Goal: Information Seeking & Learning: Learn about a topic

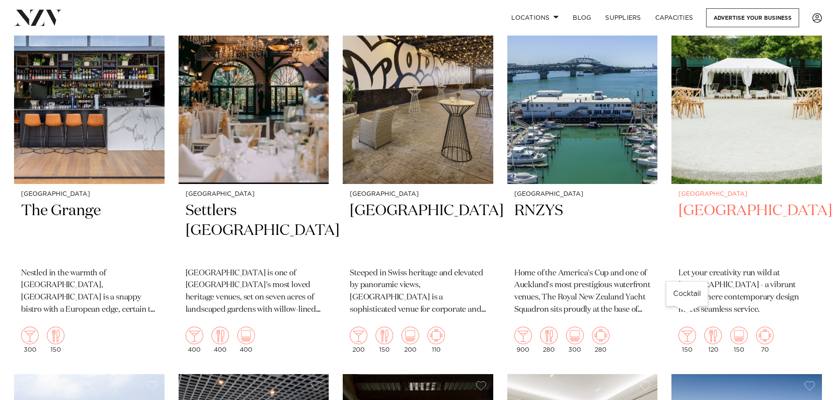
scroll to position [395, 0]
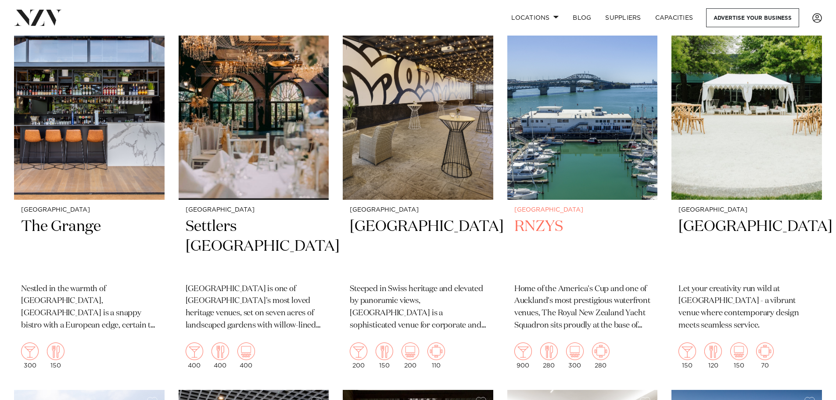
click at [585, 143] on img at bounding box center [582, 99] width 150 height 202
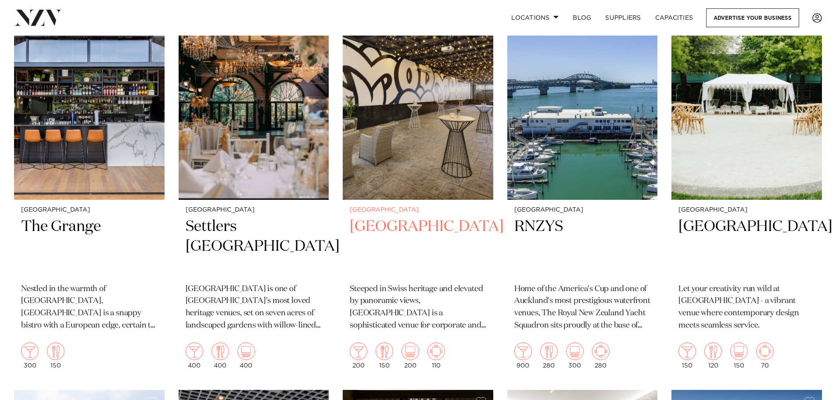
click at [413, 285] on p "Steeped in Swiss heritage and elevated by panoramic views, Mövenpick Hotel Auck…" at bounding box center [418, 307] width 136 height 49
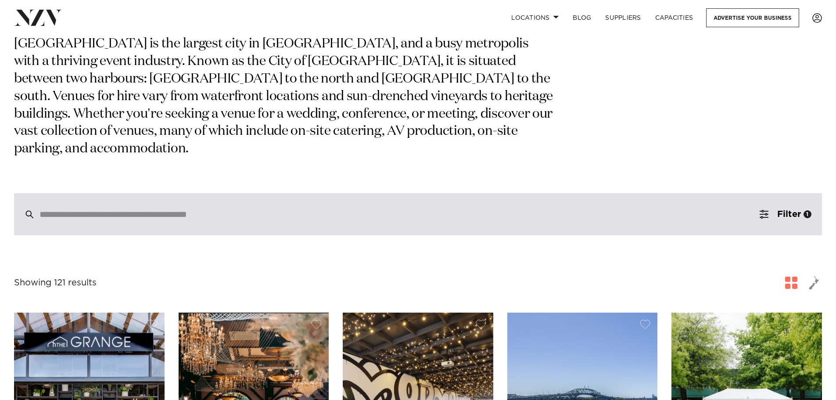
scroll to position [0, 0]
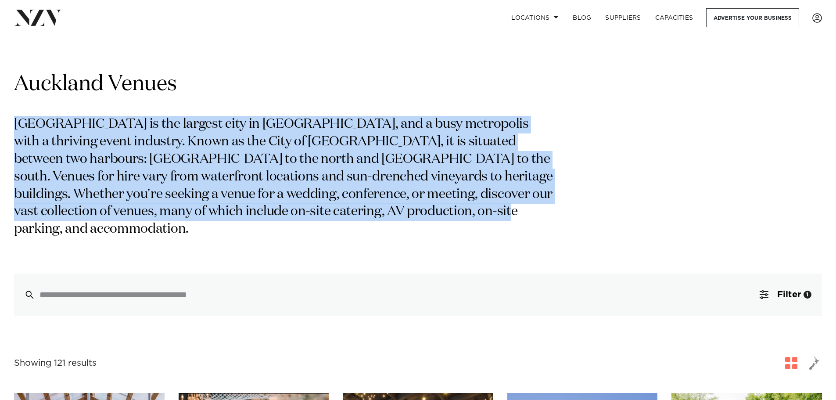
drag, startPoint x: 390, startPoint y: 217, endPoint x: 14, endPoint y: 122, distance: 388.0
click at [13, 122] on div "Auckland Venues Auckland is the largest city in New Zealand, and a busy metropo…" at bounding box center [418, 193] width 822 height 245
click at [559, 205] on div "Auckland Venues Auckland is the largest city in New Zealand, and a busy metropo…" at bounding box center [418, 193] width 808 height 245
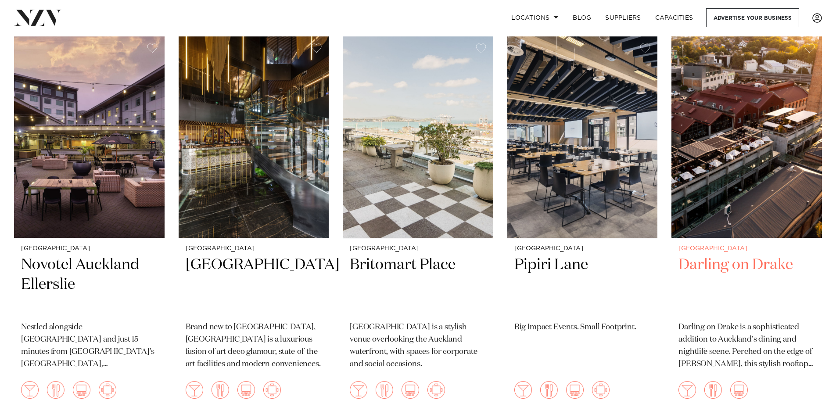
scroll to position [1536, 0]
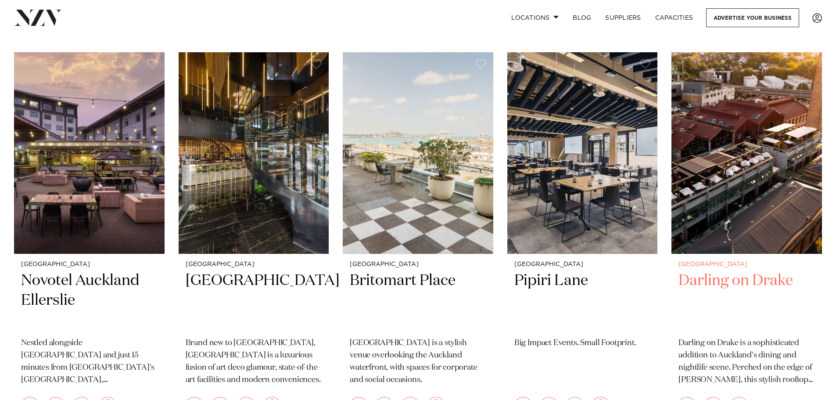
click at [736, 212] on img at bounding box center [746, 153] width 150 height 202
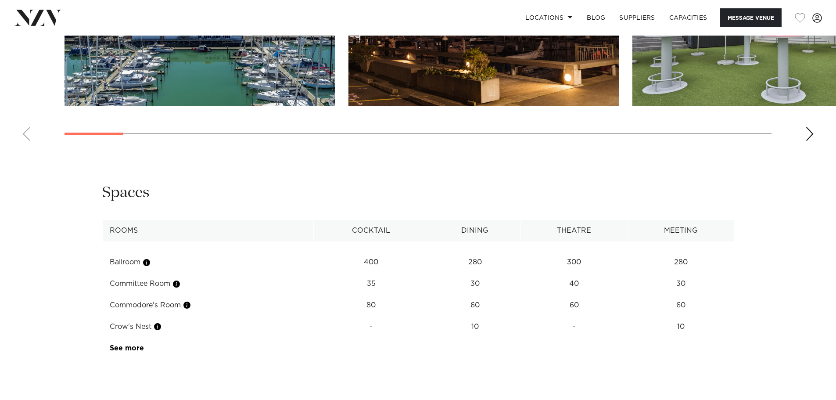
scroll to position [1141, 0]
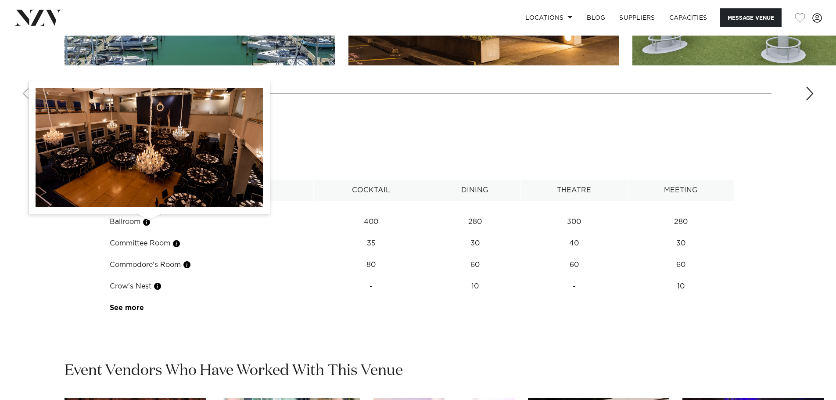
drag, startPoint x: 114, startPoint y: 220, endPoint x: 151, endPoint y: 224, distance: 37.5
click at [151, 224] on td "Ballroom" at bounding box center [207, 221] width 211 height 21
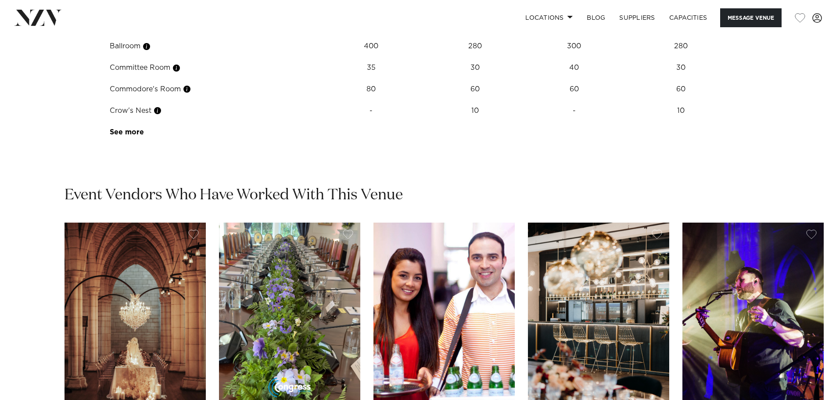
scroll to position [1492, 0]
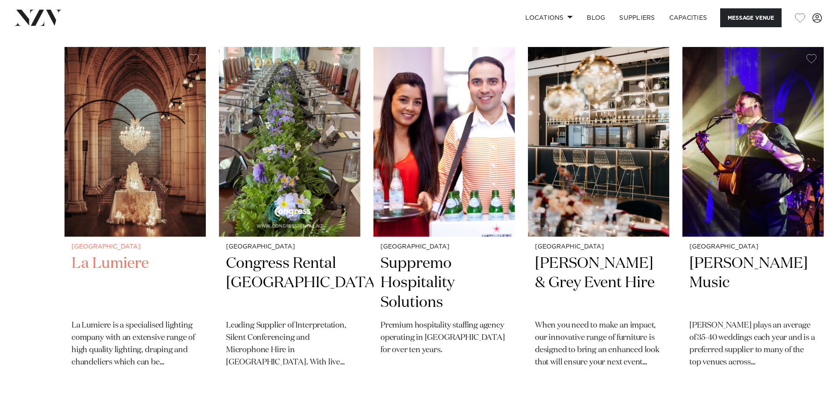
click at [131, 228] on img "1 / 5" at bounding box center [134, 142] width 141 height 190
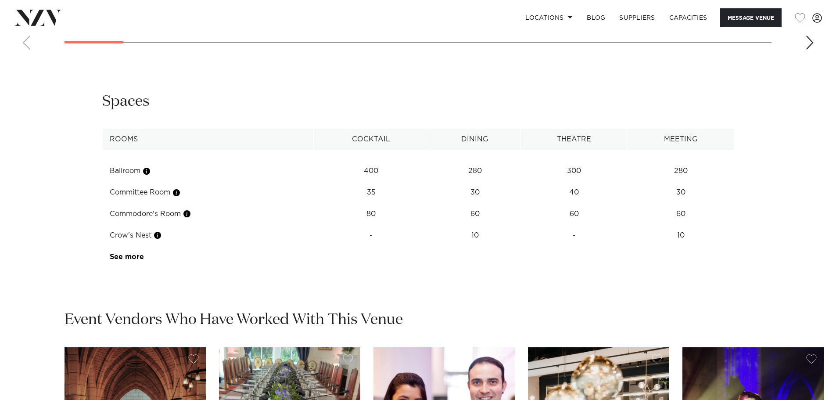
scroll to position [1182, 0]
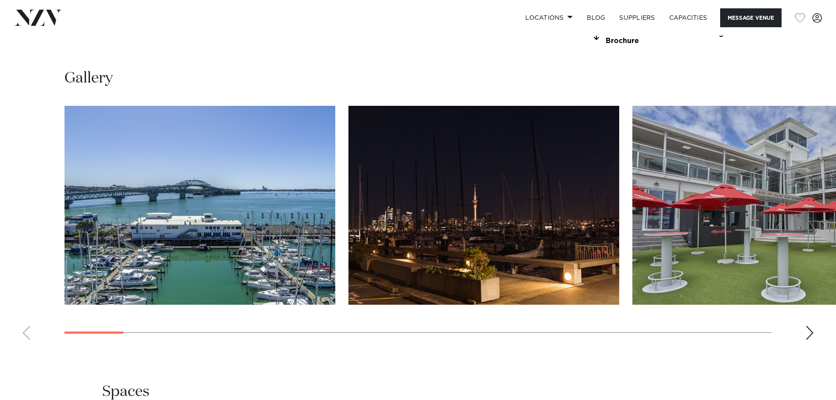
scroll to position [962, 0]
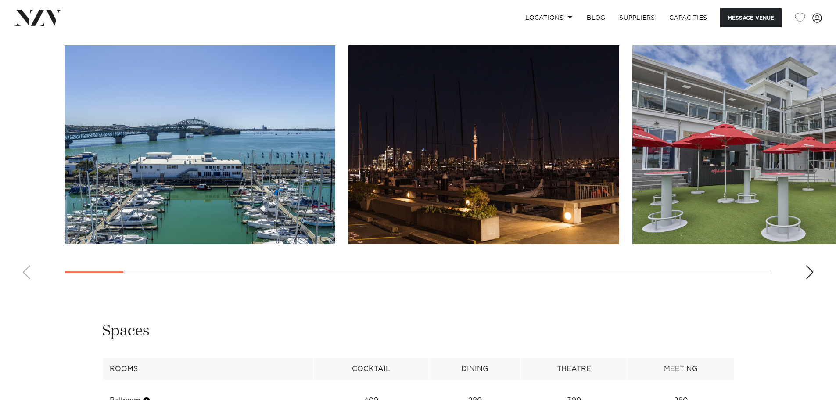
click at [806, 270] on div "Next slide" at bounding box center [809, 272] width 9 height 14
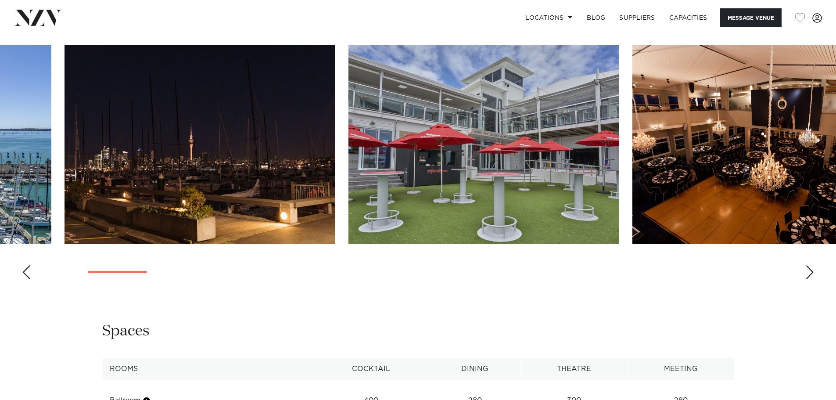
click at [806, 271] on div "Next slide" at bounding box center [809, 272] width 9 height 14
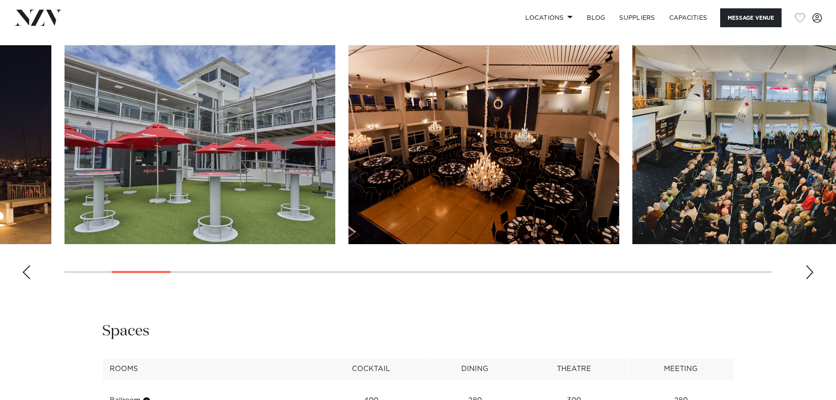
click at [806, 271] on div "Next slide" at bounding box center [809, 272] width 9 height 14
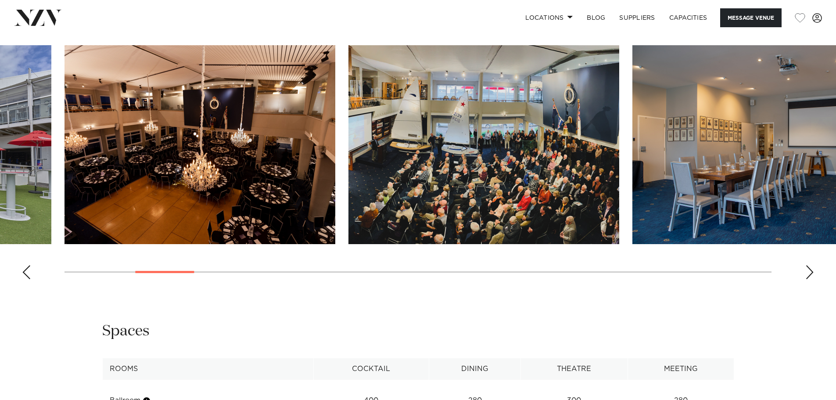
click at [806, 271] on div "Next slide" at bounding box center [809, 272] width 9 height 14
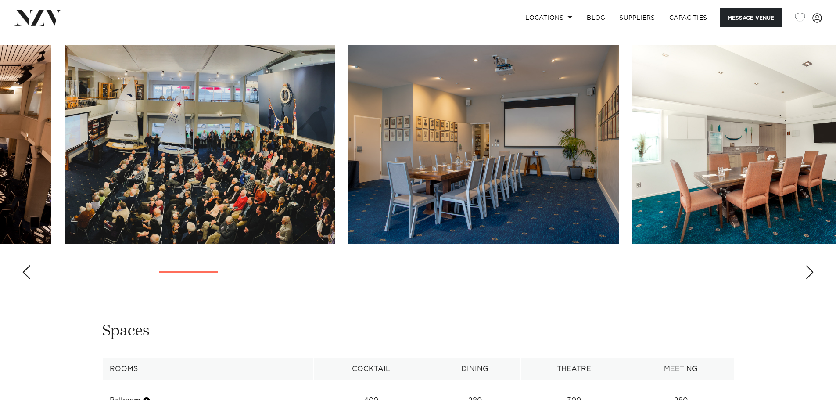
click at [806, 271] on div "Next slide" at bounding box center [809, 272] width 9 height 14
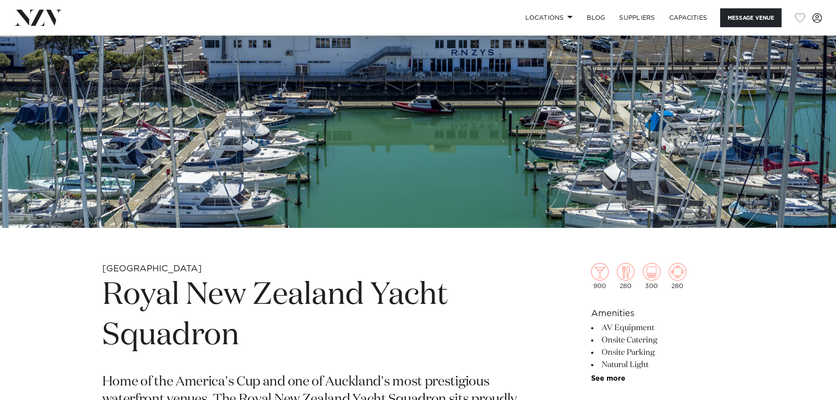
scroll to position [129, 0]
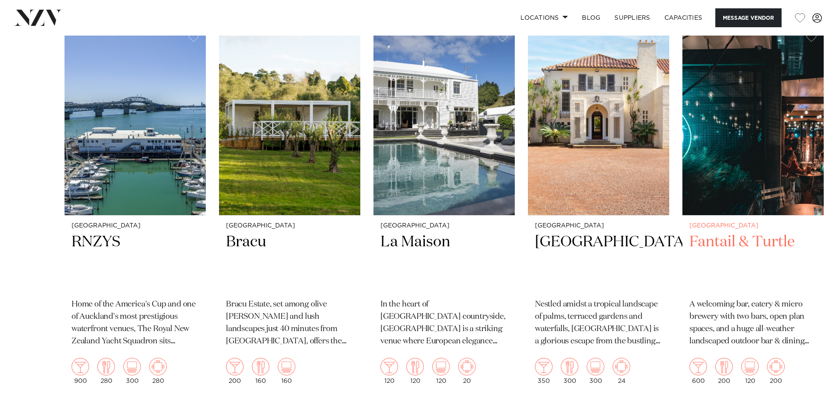
scroll to position [1141, 0]
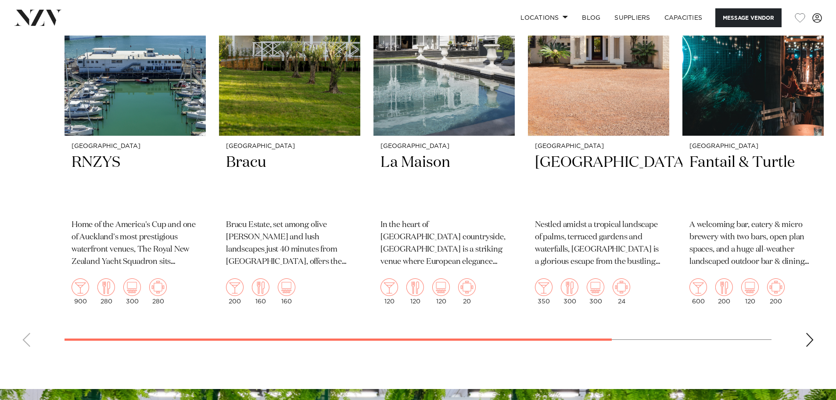
click at [811, 337] on div "Next slide" at bounding box center [809, 340] width 9 height 14
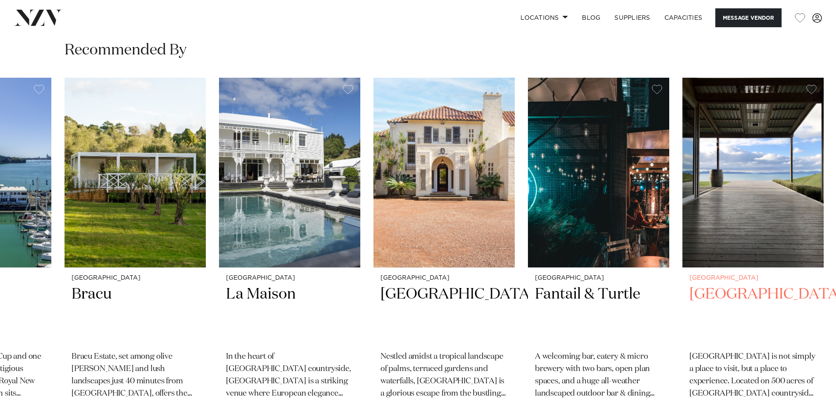
scroll to position [1097, 0]
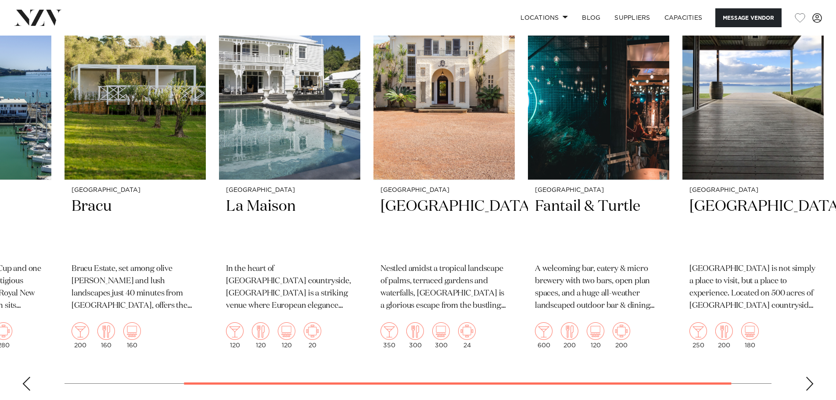
click at [809, 381] on div "Next slide" at bounding box center [809, 383] width 9 height 14
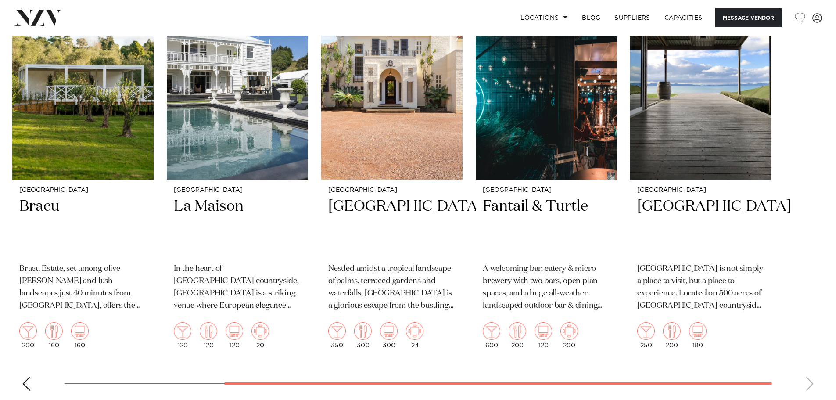
click at [809, 381] on swiper-container "Auckland RNZYS Home of the America's Cup and one of Auckland's most prestigious…" at bounding box center [418, 194] width 836 height 408
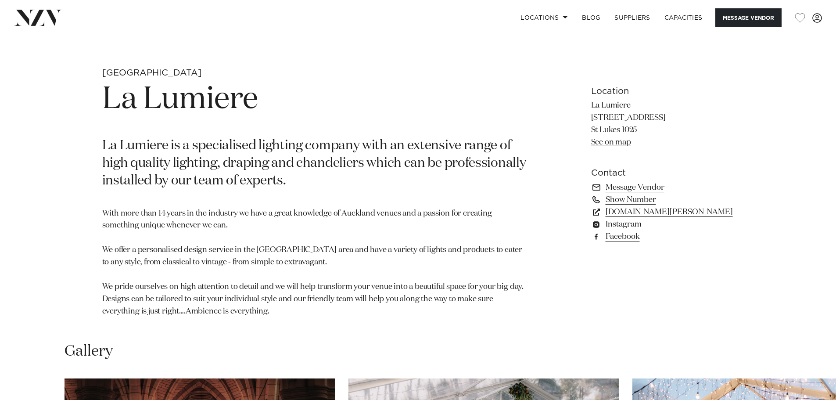
scroll to position [395, 0]
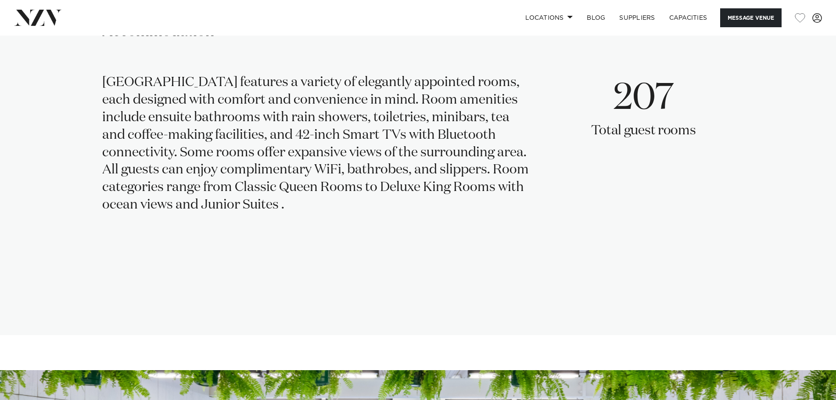
scroll to position [1843, 0]
drag, startPoint x: 158, startPoint y: 99, endPoint x: 470, endPoint y: 209, distance: 331.1
click at [470, 209] on div "Mövenpick Hotel Auckland features a variety of elegantly appointed rooms, each …" at bounding box center [315, 145] width 426 height 140
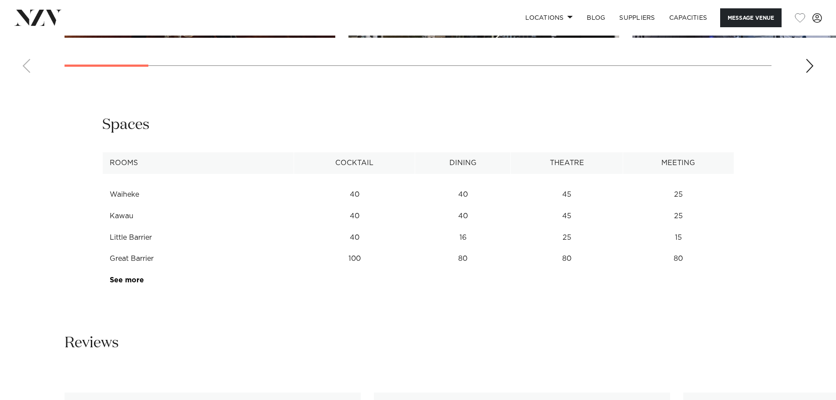
scroll to position [1141, 0]
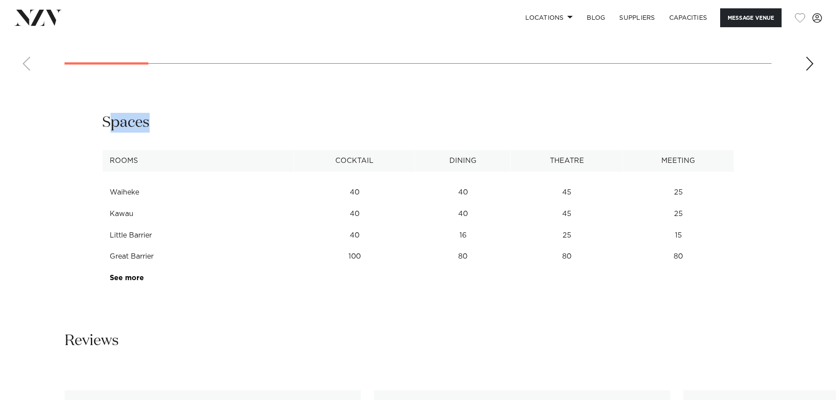
drag, startPoint x: 112, startPoint y: 118, endPoint x: 181, endPoint y: 289, distance: 183.6
click at [181, 289] on div "**********" at bounding box center [418, 201] width 747 height 176
drag, startPoint x: 364, startPoint y: 259, endPoint x: 345, endPoint y: 255, distance: 19.3
click at [345, 255] on td "100" at bounding box center [354, 256] width 121 height 21
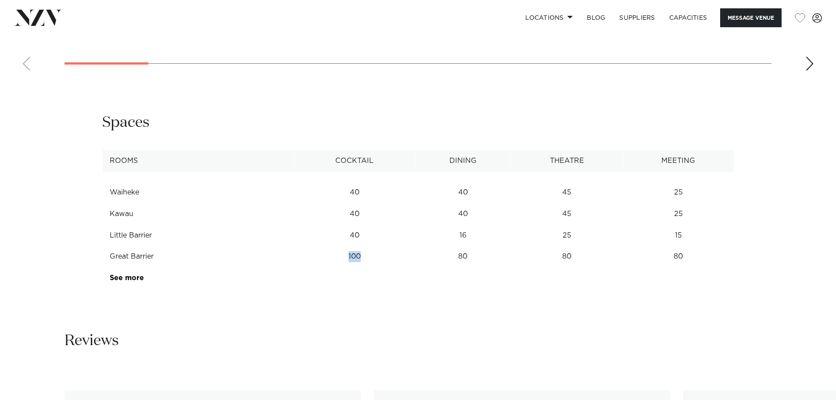
click at [381, 259] on td "100" at bounding box center [354, 256] width 121 height 21
drag, startPoint x: 674, startPoint y: 259, endPoint x: 686, endPoint y: 259, distance: 11.8
click at [686, 259] on td "80" at bounding box center [678, 256] width 111 height 21
drag, startPoint x: 590, startPoint y: 260, endPoint x: 537, endPoint y: 260, distance: 52.6
click at [537, 260] on td "80" at bounding box center [567, 256] width 112 height 21
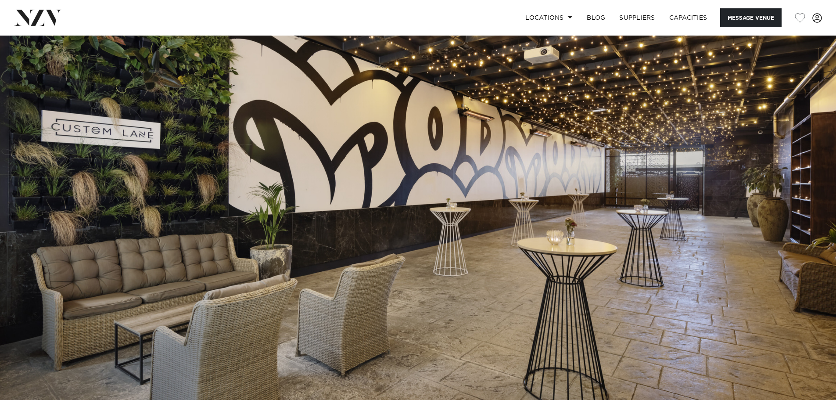
scroll to position [0, 0]
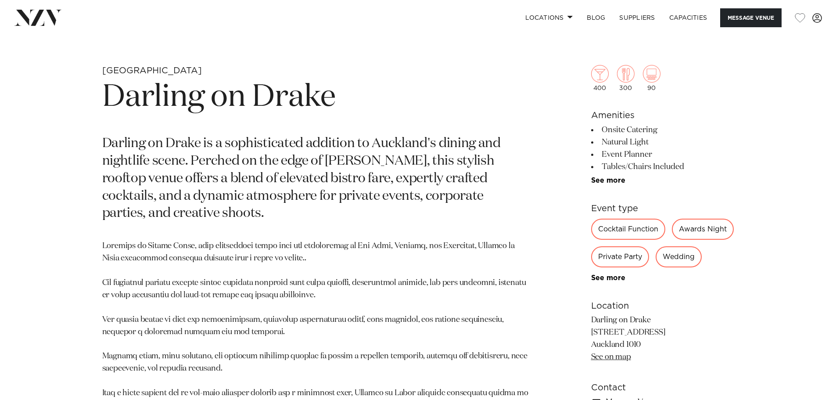
scroll to position [439, 0]
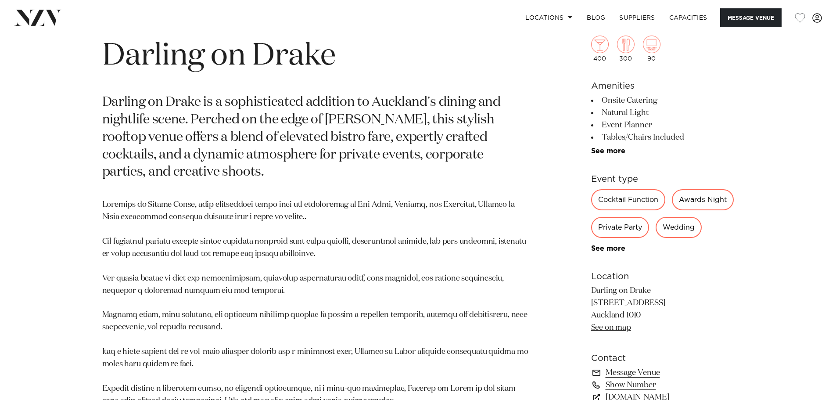
click at [672, 210] on div "Awards Night" at bounding box center [703, 199] width 62 height 21
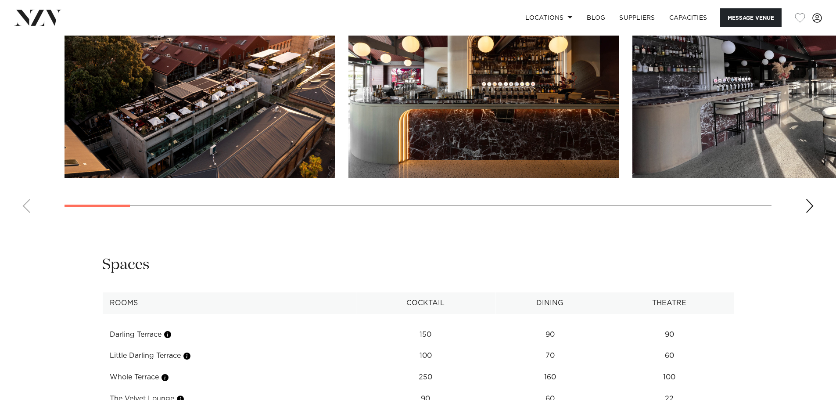
scroll to position [1097, 0]
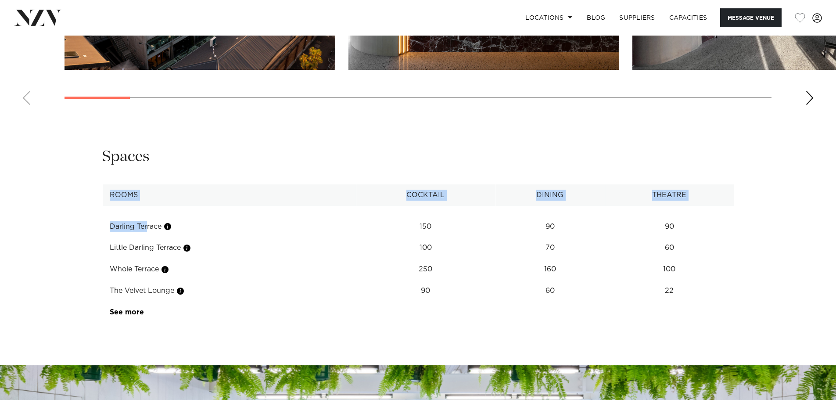
drag, startPoint x: 115, startPoint y: 254, endPoint x: 450, endPoint y: 337, distance: 345.6
click at [450, 323] on table "Rooms Cocktail Dining Theatre [GEOGRAPHIC_DATA] 150 90 90 [GEOGRAPHIC_DATA] 100…" at bounding box center [418, 253] width 632 height 139
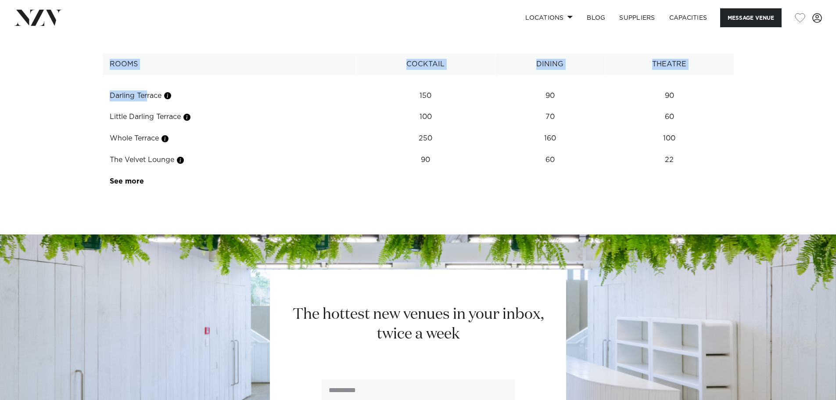
scroll to position [1228, 0]
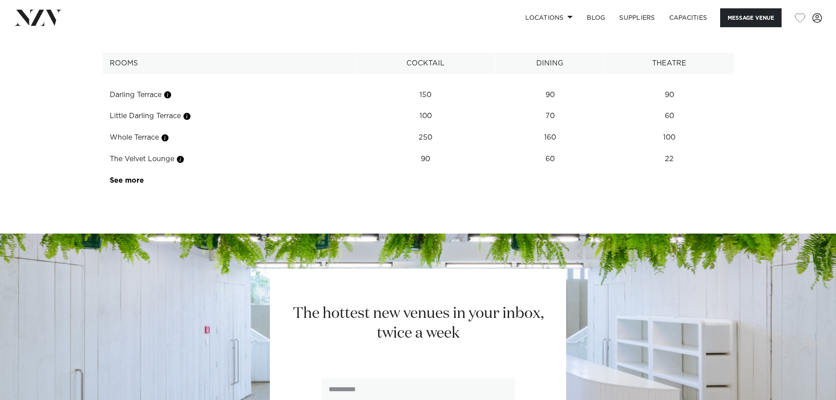
click at [135, 184] on link "See more" at bounding box center [144, 180] width 68 height 7
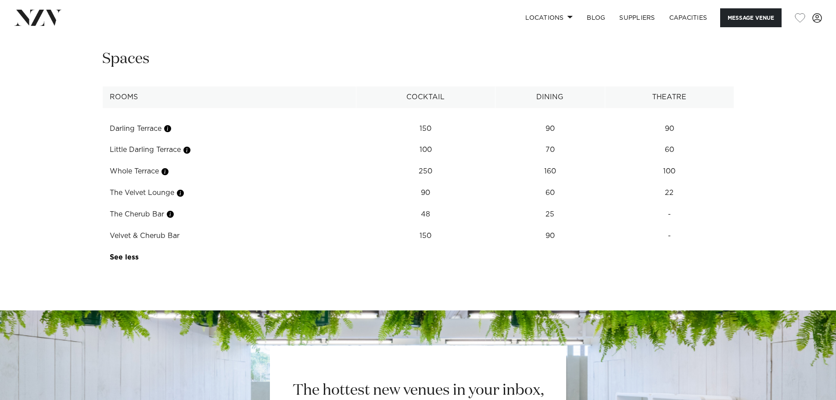
scroll to position [1185, 0]
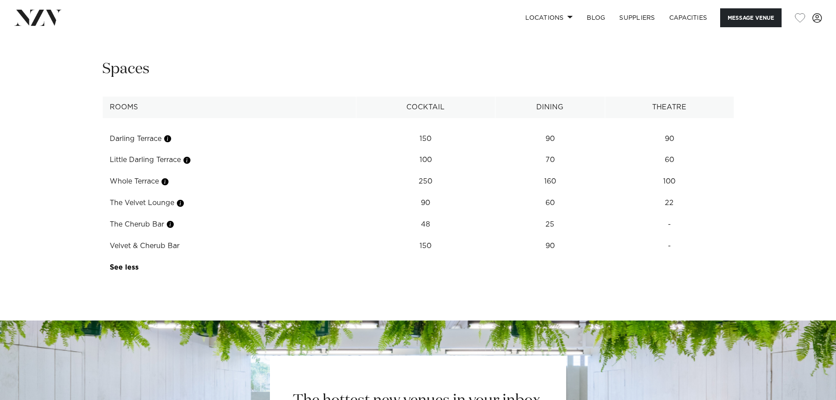
drag, startPoint x: 110, startPoint y: 161, endPoint x: 162, endPoint y: 161, distance: 51.8
click at [162, 150] on td "Darling Terrace" at bounding box center [229, 138] width 254 height 21
click at [121, 171] on td "Little Darling Terrace" at bounding box center [229, 159] width 254 height 21
drag, startPoint x: 114, startPoint y: 184, endPoint x: 683, endPoint y: 183, distance: 569.1
click at [683, 171] on tr "Little Darling Terrace 100 70 60" at bounding box center [417, 159] width 631 height 21
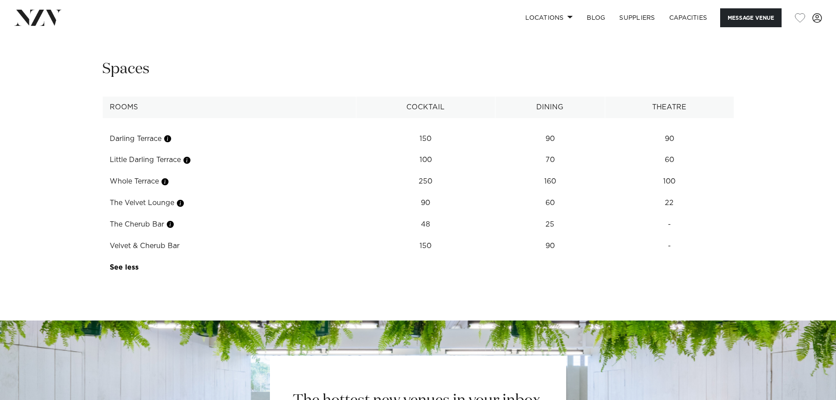
click at [686, 150] on td "90" at bounding box center [669, 138] width 129 height 21
drag, startPoint x: 665, startPoint y: 169, endPoint x: 543, endPoint y: 172, distance: 121.6
click at [543, 150] on tr "Darling Terrace 150 90 90" at bounding box center [417, 138] width 631 height 21
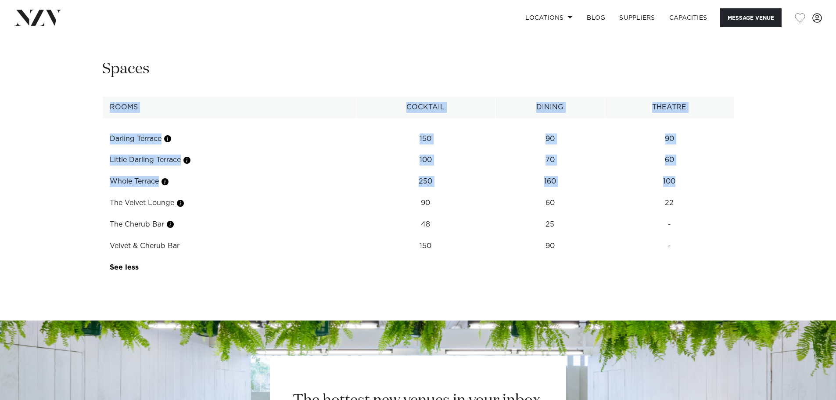
drag, startPoint x: 690, startPoint y: 207, endPoint x: 80, endPoint y: 213, distance: 609.5
click at [80, 213] on div "**********" at bounding box center [418, 168] width 747 height 219
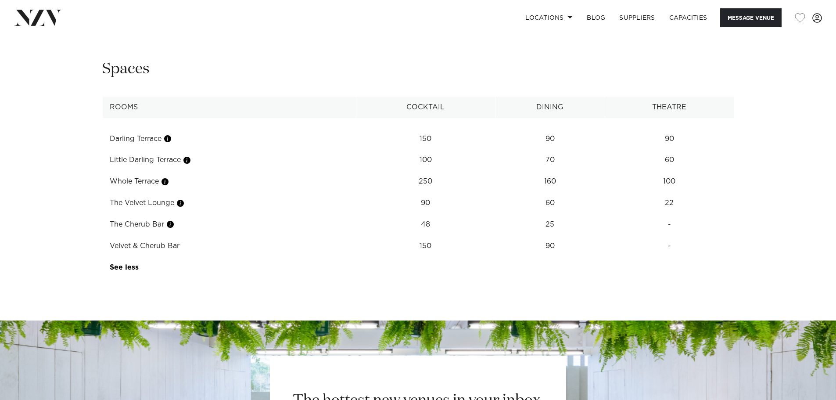
click at [565, 214] on td "60" at bounding box center [550, 202] width 110 height 21
drag, startPoint x: 568, startPoint y: 210, endPoint x: 544, endPoint y: 210, distance: 24.6
click at [544, 192] on td "160" at bounding box center [550, 181] width 110 height 21
click at [569, 192] on td "160" at bounding box center [550, 181] width 110 height 21
drag, startPoint x: 563, startPoint y: 209, endPoint x: 535, endPoint y: 209, distance: 28.1
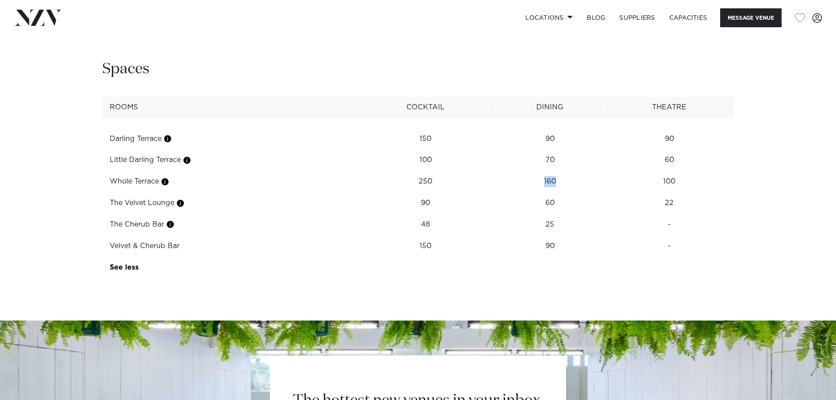
click at [535, 192] on td "160" at bounding box center [550, 181] width 110 height 21
click at [577, 192] on td "160" at bounding box center [550, 181] width 110 height 21
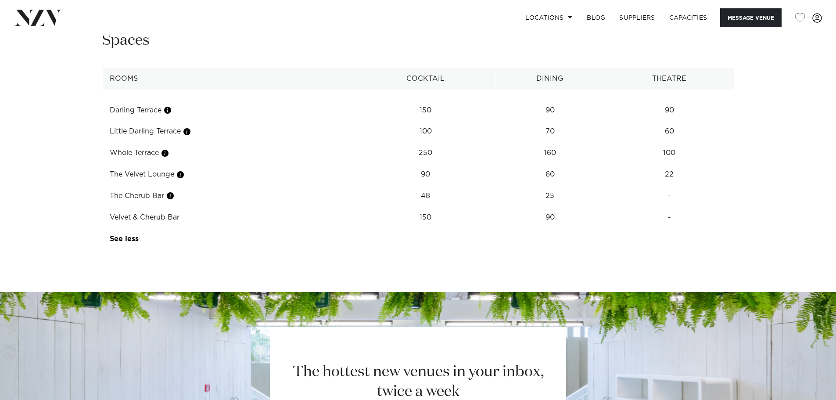
scroll to position [1228, 0]
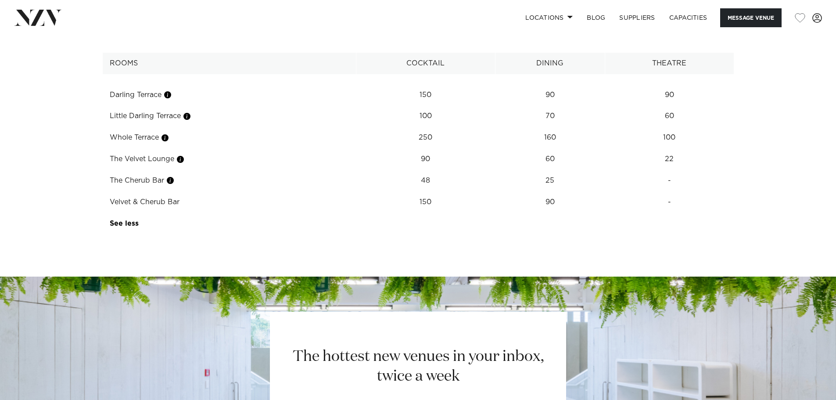
drag, startPoint x: 555, startPoint y: 166, endPoint x: 407, endPoint y: 167, distance: 148.7
click at [554, 148] on td "160" at bounding box center [550, 137] width 110 height 21
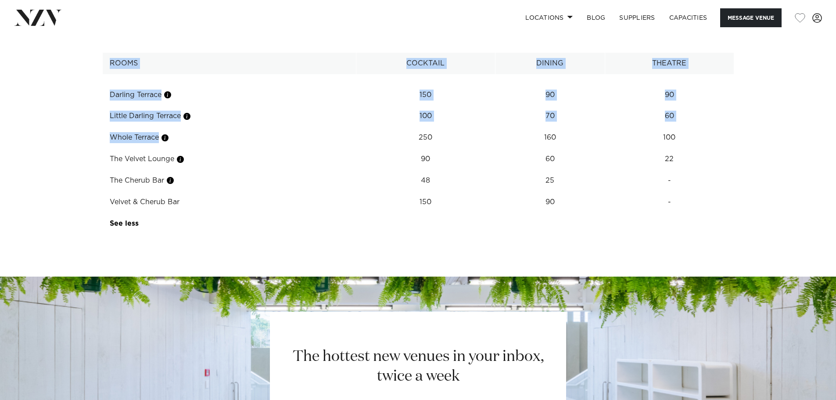
drag, startPoint x: 223, startPoint y: 167, endPoint x: 86, endPoint y: 165, distance: 137.8
click at [86, 165] on div "**********" at bounding box center [418, 124] width 747 height 219
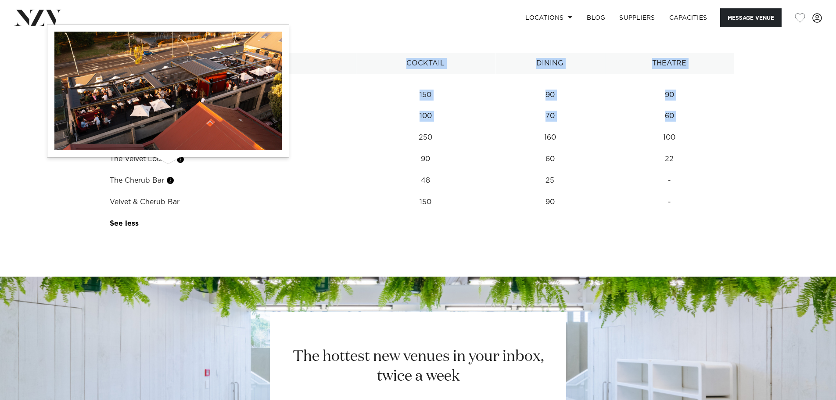
click at [167, 142] on button "button" at bounding box center [165, 137] width 9 height 9
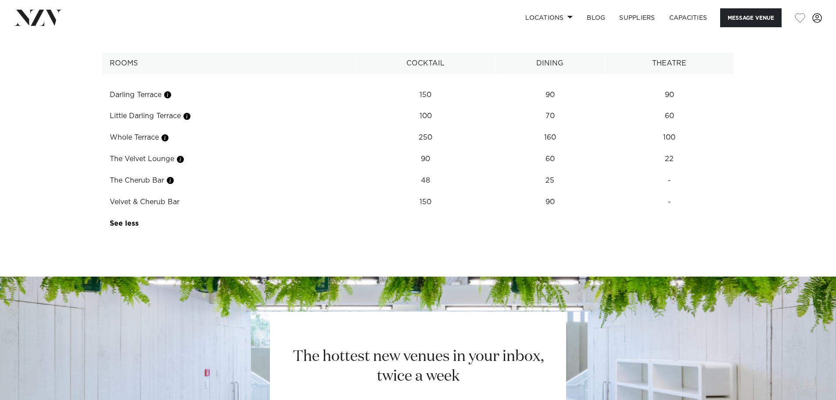
click at [244, 170] on td "The Velvet Lounge" at bounding box center [229, 158] width 254 height 21
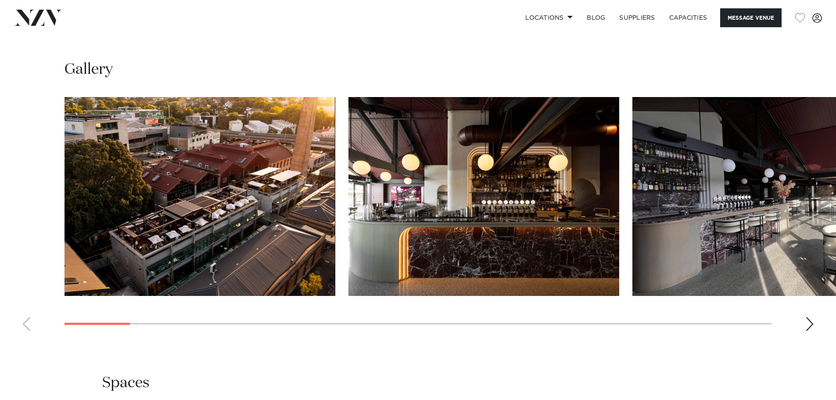
scroll to position [966, 0]
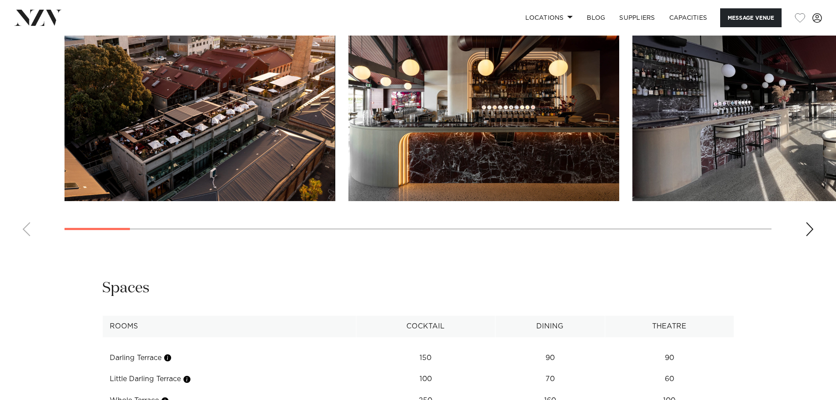
click at [807, 236] on div "Next slide" at bounding box center [809, 229] width 9 height 14
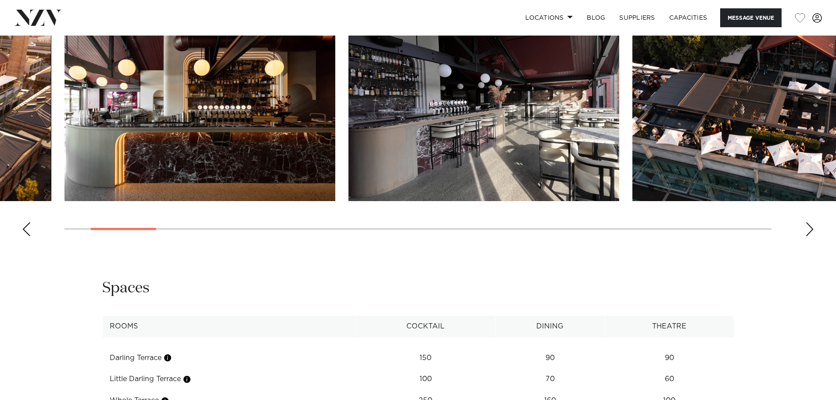
click at [809, 236] on div "Next slide" at bounding box center [809, 229] width 9 height 14
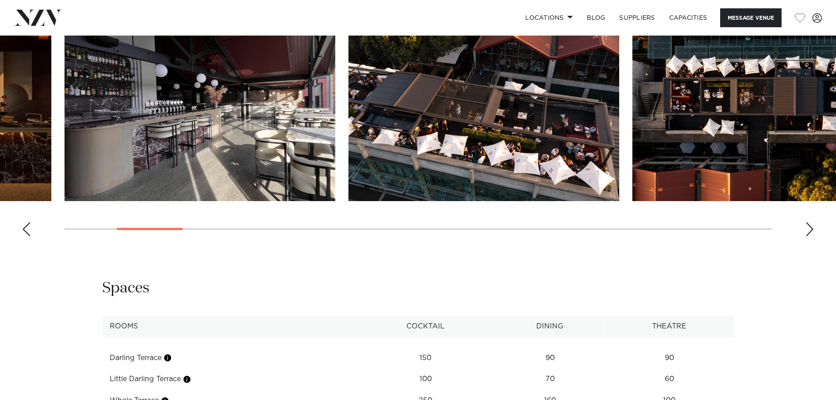
click at [809, 236] on div "Next slide" at bounding box center [809, 229] width 9 height 14
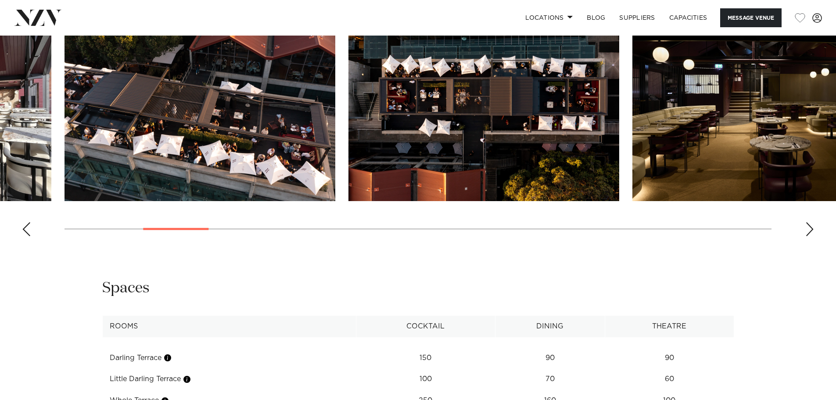
click at [808, 236] on div "Next slide" at bounding box center [809, 229] width 9 height 14
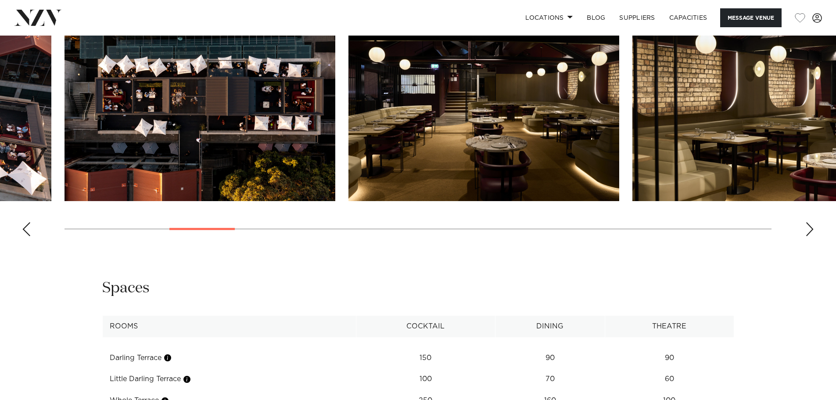
click at [808, 236] on div "Next slide" at bounding box center [809, 229] width 9 height 14
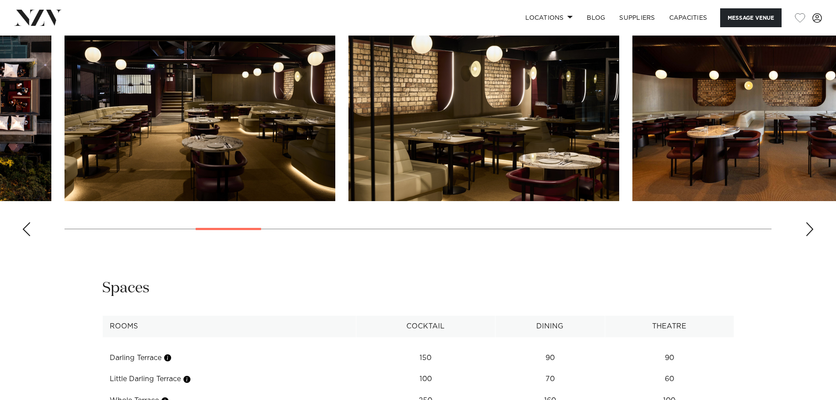
click at [808, 236] on div "Next slide" at bounding box center [809, 229] width 9 height 14
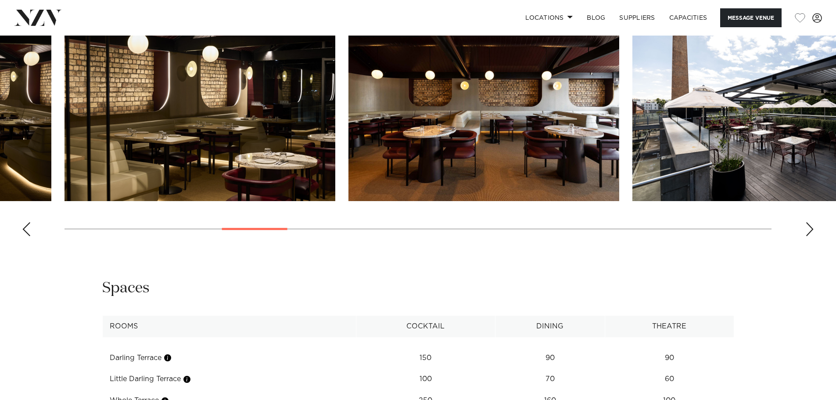
click at [808, 236] on div "Next slide" at bounding box center [809, 229] width 9 height 14
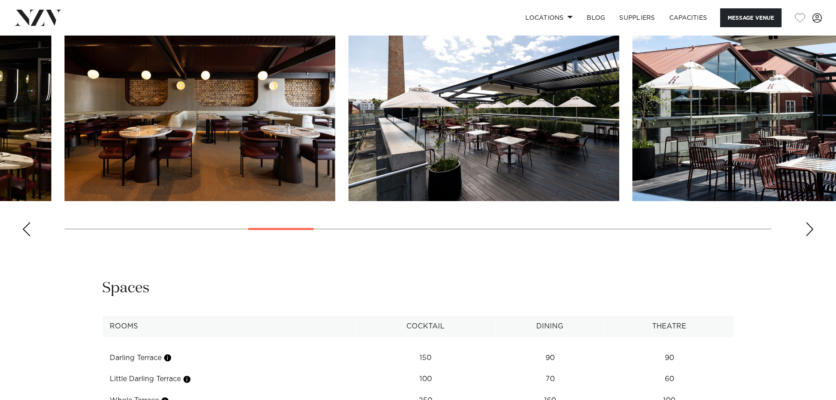
click at [808, 236] on div "Next slide" at bounding box center [809, 229] width 9 height 14
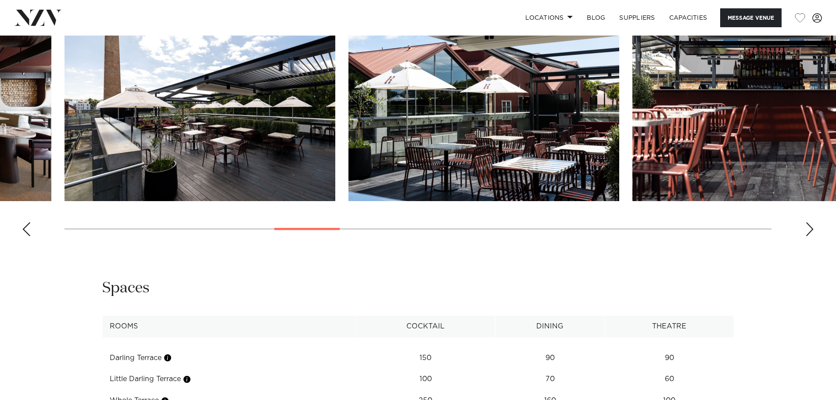
click at [808, 236] on div "Next slide" at bounding box center [809, 229] width 9 height 14
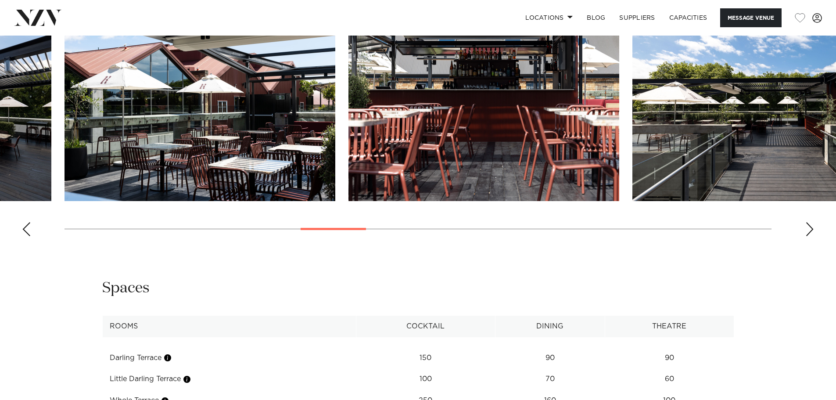
click at [808, 236] on div "Next slide" at bounding box center [809, 229] width 9 height 14
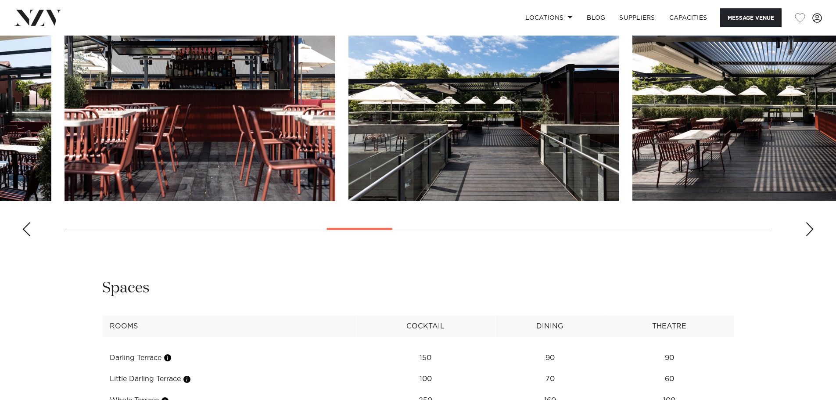
click at [808, 236] on div "Next slide" at bounding box center [809, 229] width 9 height 14
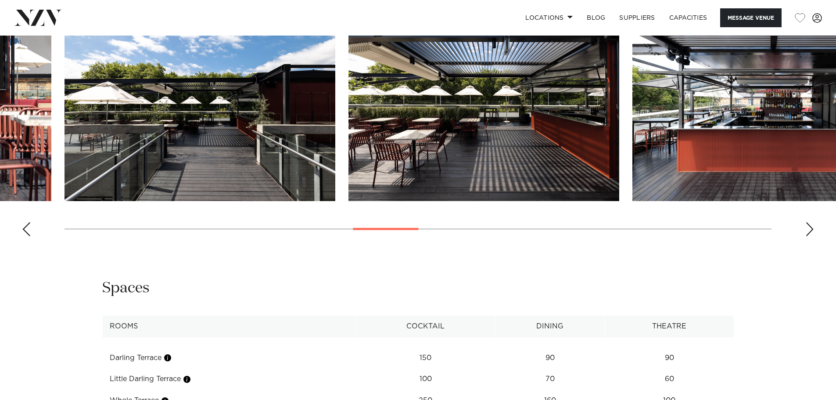
click at [808, 236] on div "Next slide" at bounding box center [809, 229] width 9 height 14
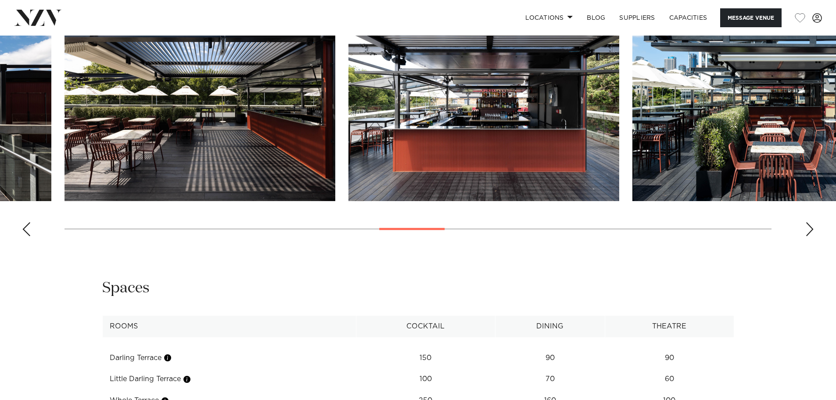
click at [808, 236] on div "Next slide" at bounding box center [809, 229] width 9 height 14
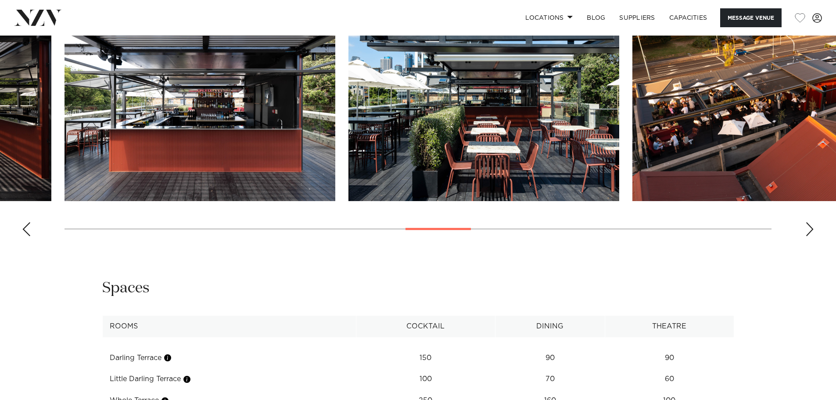
click at [808, 236] on div "Next slide" at bounding box center [809, 229] width 9 height 14
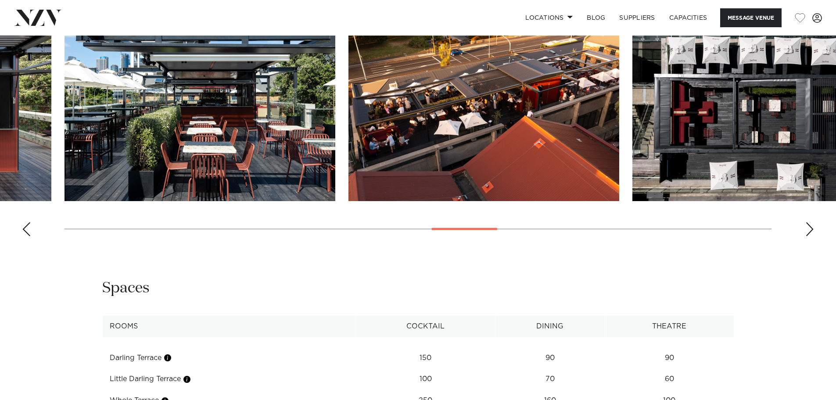
click at [808, 236] on div "Next slide" at bounding box center [809, 229] width 9 height 14
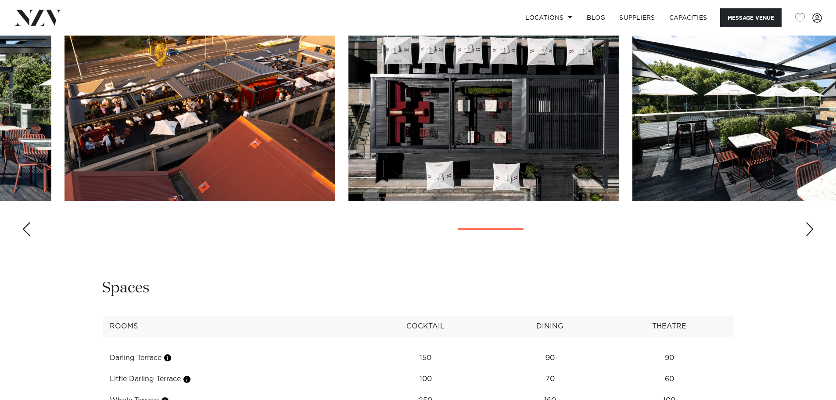
click at [808, 236] on div "Next slide" at bounding box center [809, 229] width 9 height 14
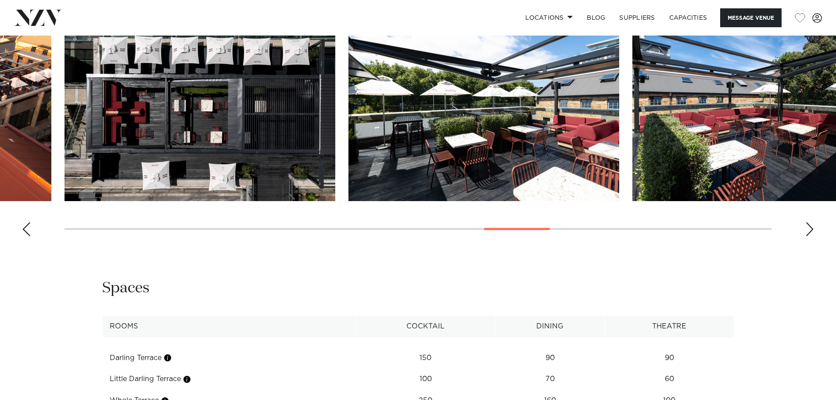
click at [808, 236] on div "Next slide" at bounding box center [809, 229] width 9 height 14
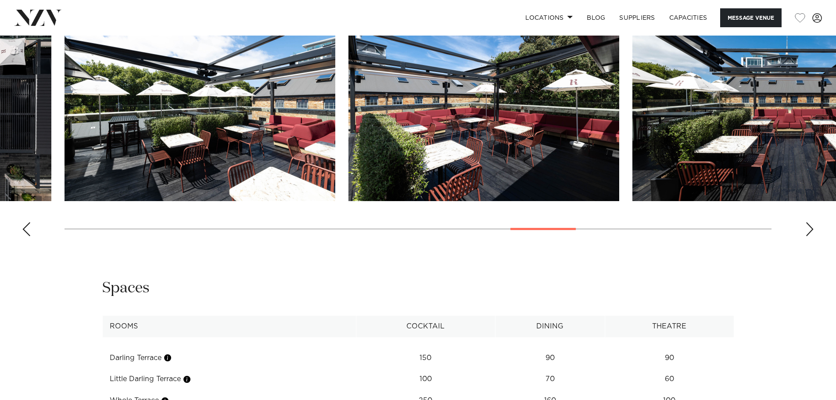
click at [806, 236] on div "Next slide" at bounding box center [809, 229] width 9 height 14
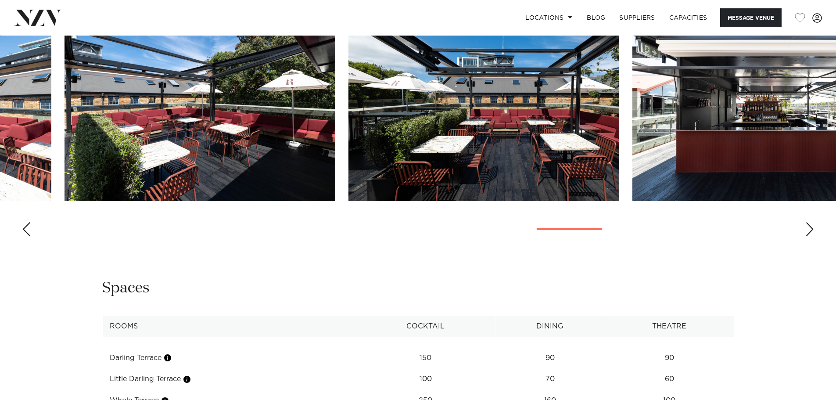
click at [806, 236] on div "Next slide" at bounding box center [809, 229] width 9 height 14
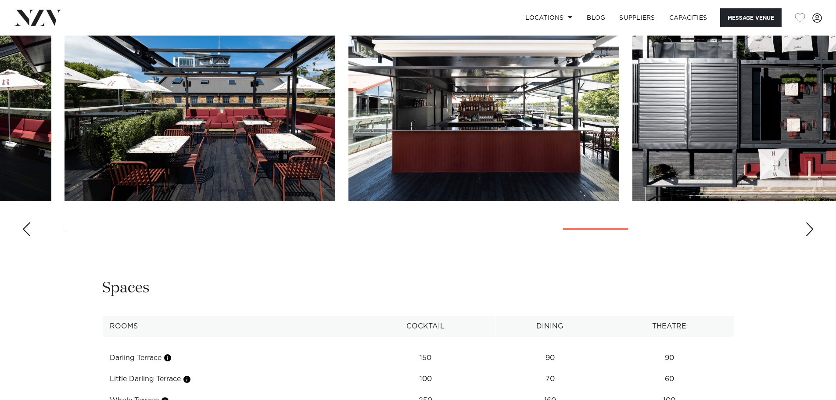
click at [806, 236] on div "Next slide" at bounding box center [809, 229] width 9 height 14
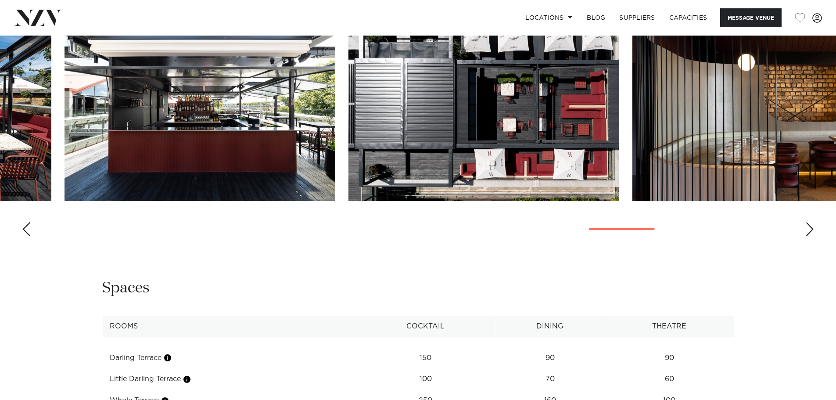
click at [806, 236] on div "Next slide" at bounding box center [809, 229] width 9 height 14
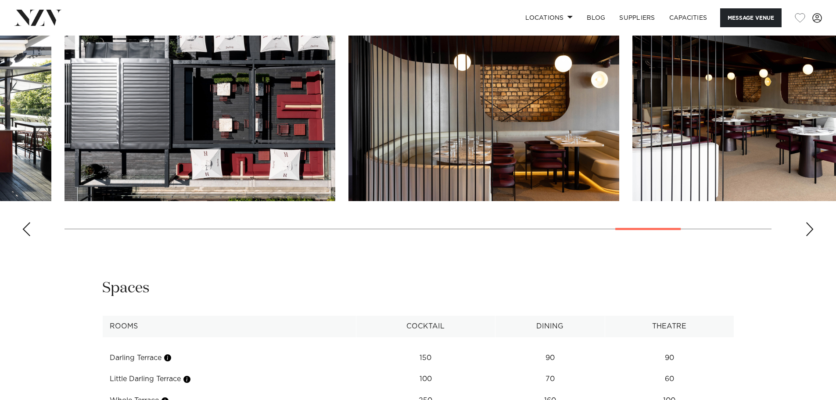
click at [806, 236] on div "Next slide" at bounding box center [809, 229] width 9 height 14
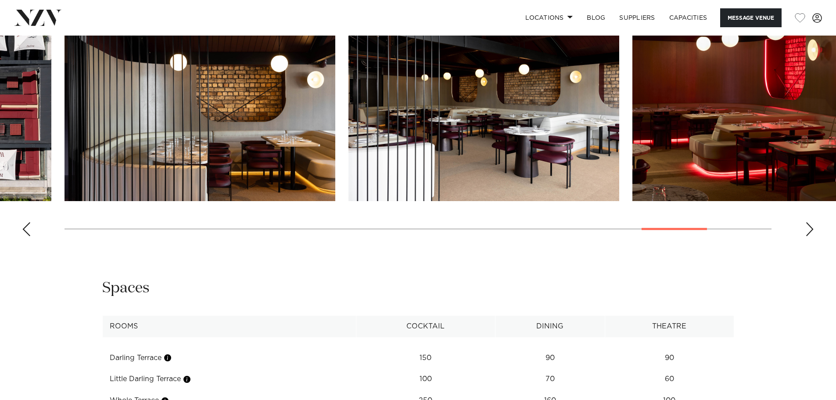
click at [806, 236] on div "Next slide" at bounding box center [809, 229] width 9 height 14
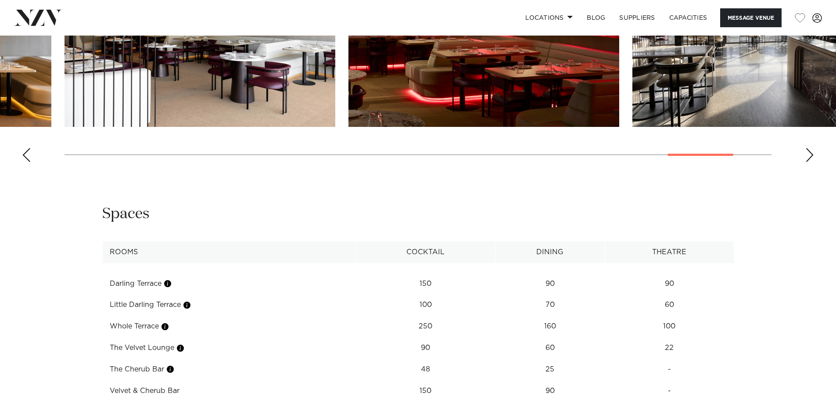
scroll to position [1185, 0]
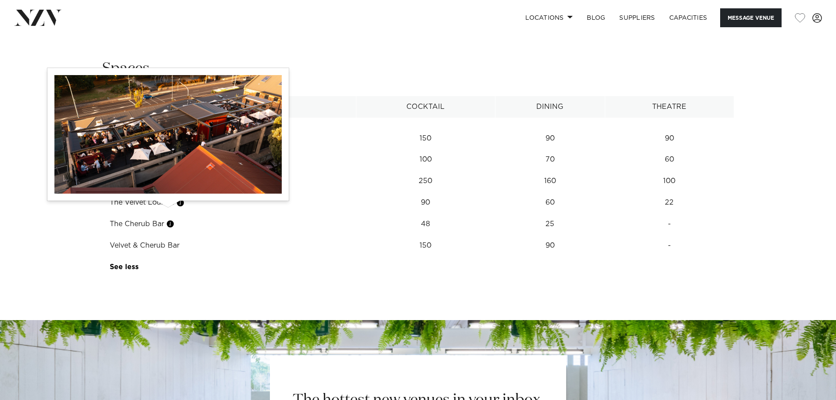
click at [166, 186] on button "button" at bounding box center [165, 181] width 9 height 9
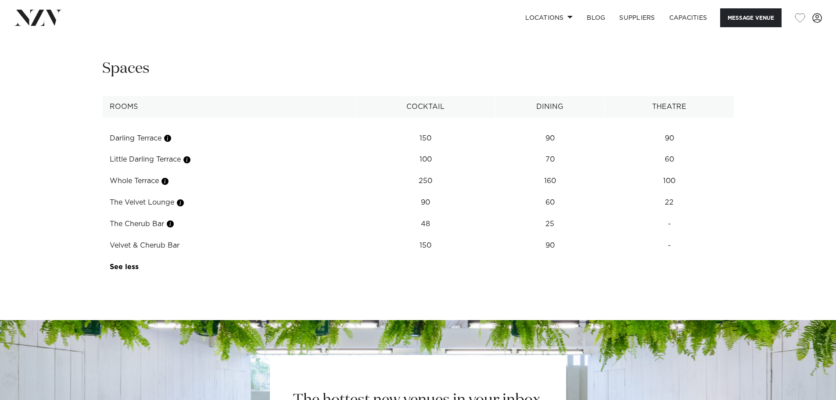
click at [165, 149] on td "Darling Terrace" at bounding box center [229, 138] width 254 height 21
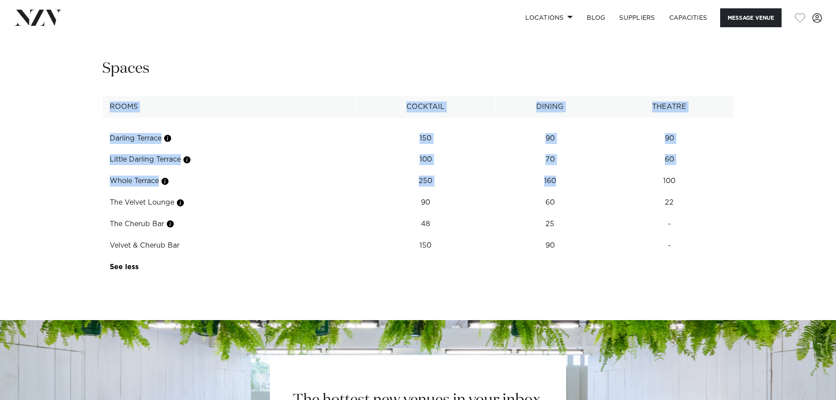
drag, startPoint x: 561, startPoint y: 212, endPoint x: 68, endPoint y: 206, distance: 492.7
click at [68, 206] on div "**********" at bounding box center [418, 168] width 747 height 219
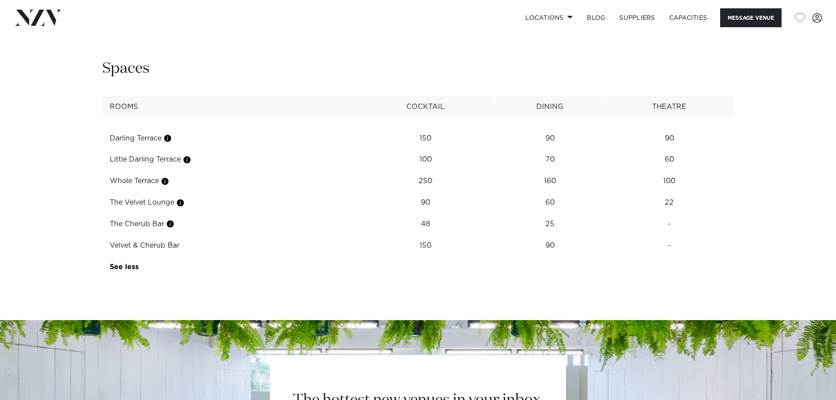
click at [534, 235] on td "25" at bounding box center [550, 223] width 110 height 21
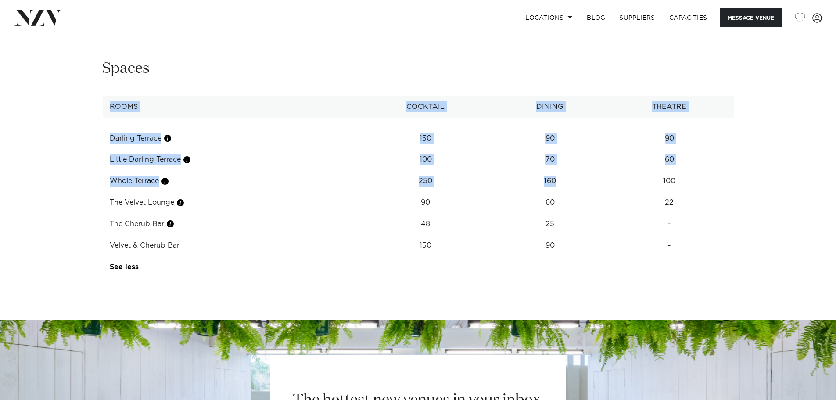
drag, startPoint x: 559, startPoint y: 207, endPoint x: 97, endPoint y: 205, distance: 462.9
click at [97, 205] on div "**********" at bounding box center [418, 168] width 747 height 219
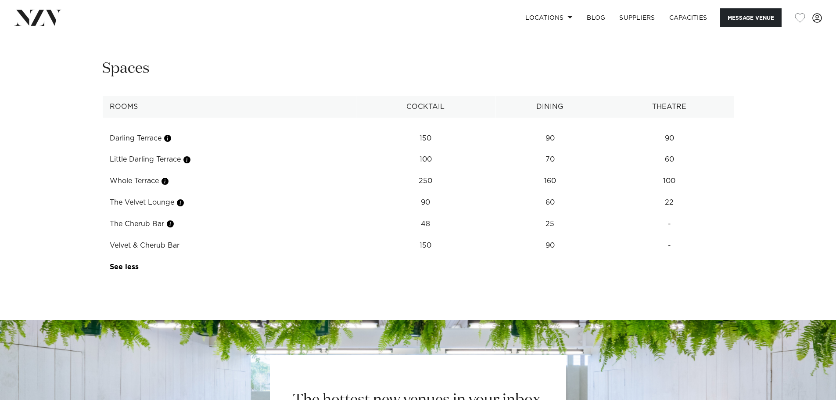
click at [800, 209] on div "**********" at bounding box center [418, 172] width 836 height 226
drag, startPoint x: 682, startPoint y: 211, endPoint x: 664, endPoint y: 211, distance: 18.4
click at [664, 192] on td "100" at bounding box center [669, 180] width 129 height 21
click at [689, 192] on td "100" at bounding box center [669, 180] width 129 height 21
drag, startPoint x: 568, startPoint y: 214, endPoint x: 524, endPoint y: 213, distance: 44.3
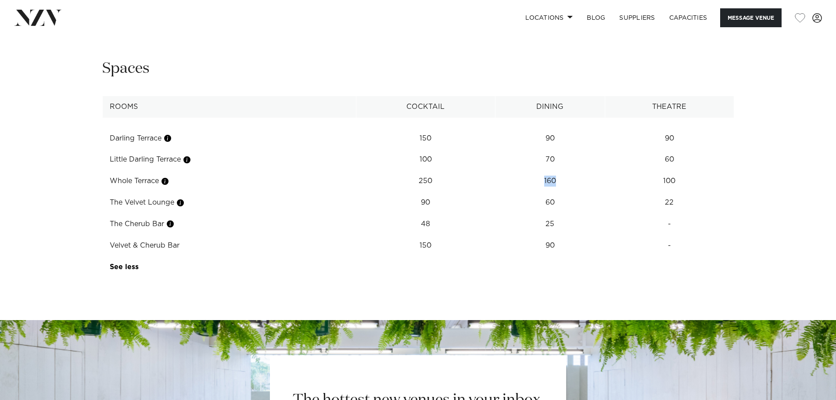
click at [524, 192] on td "160" at bounding box center [550, 180] width 110 height 21
click at [580, 192] on td "160" at bounding box center [550, 180] width 110 height 21
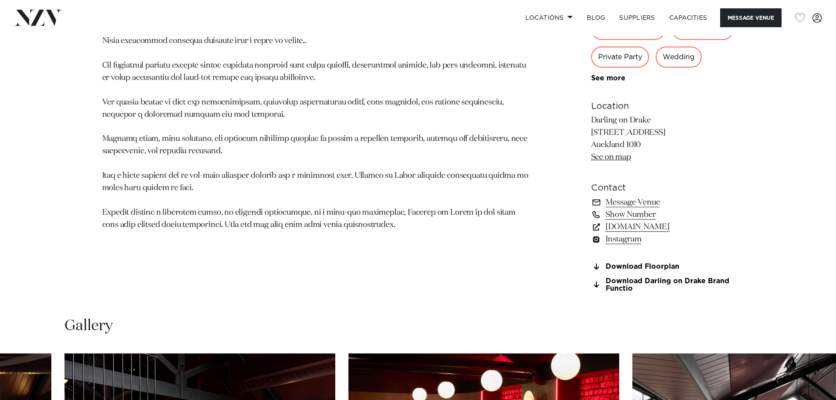
scroll to position [571, 0]
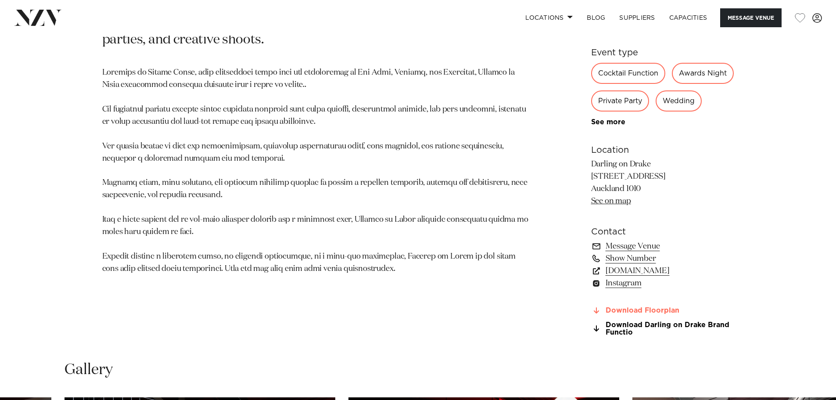
click at [646, 315] on link "Download Floorplan" at bounding box center [662, 311] width 143 height 8
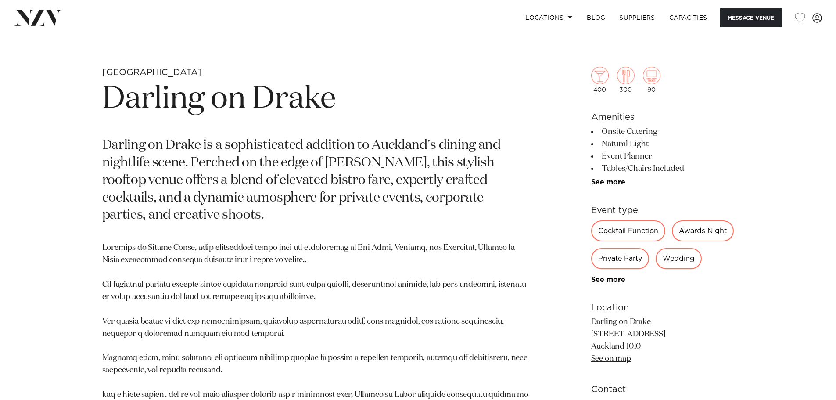
scroll to position [395, 0]
